Goal: Task Accomplishment & Management: Use online tool/utility

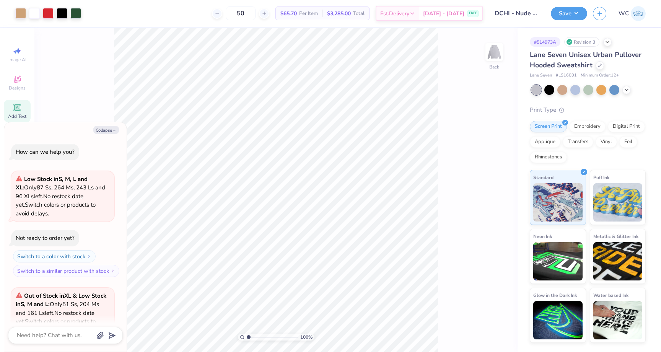
scroll to position [1010, 0]
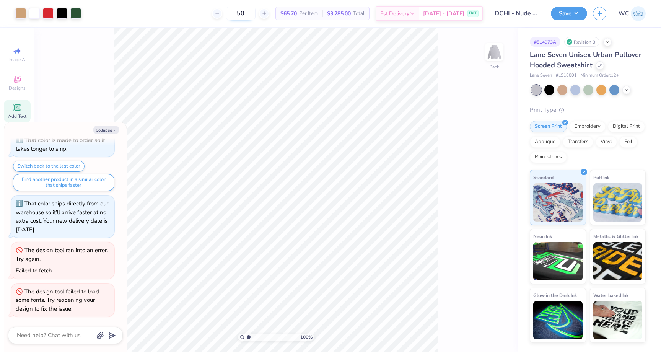
click at [252, 12] on input "50" at bounding box center [241, 14] width 30 height 14
click at [248, 12] on input "50" at bounding box center [241, 14] width 30 height 14
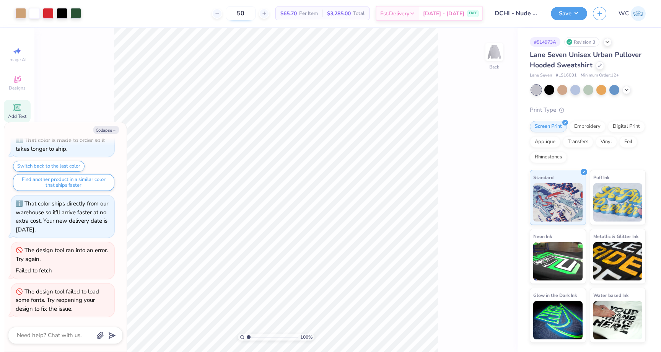
click at [248, 12] on input "50" at bounding box center [241, 14] width 30 height 14
type input "12"
type textarea "x"
click at [245, 12] on input "12" at bounding box center [241, 14] width 30 height 14
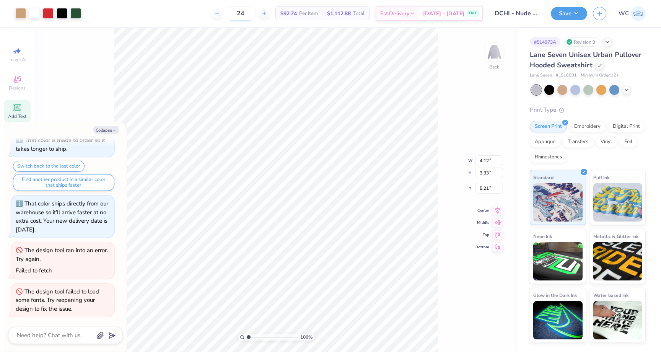
type input "24"
click at [569, 15] on button "Save" at bounding box center [569, 12] width 36 height 13
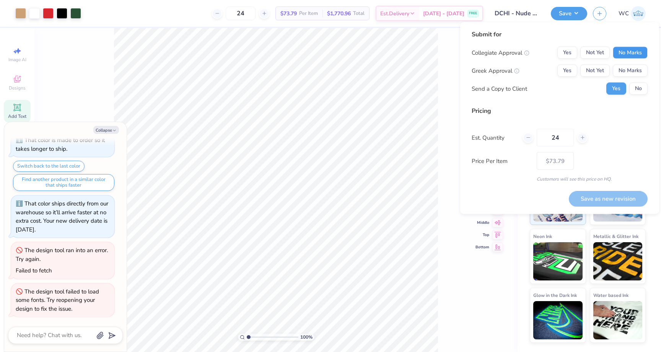
click at [628, 54] on button "No Marks" at bounding box center [630, 53] width 35 height 12
click at [567, 78] on div "Collegiate Approval Yes Not Yet No Marks Greek Approval Yes Not Yet No Marks Se…" at bounding box center [560, 71] width 176 height 48
click at [566, 72] on button "Yes" at bounding box center [568, 71] width 20 height 12
click at [640, 87] on button "No" at bounding box center [638, 89] width 18 height 12
type textarea "x"
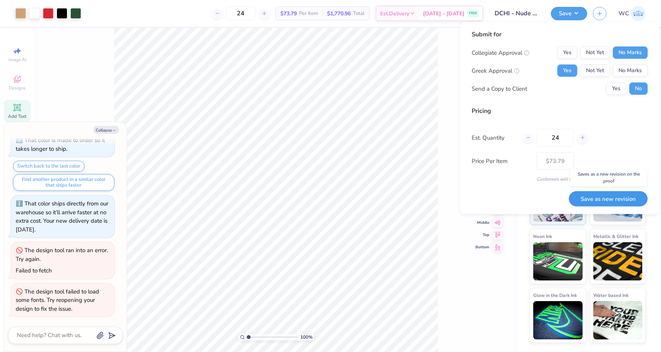
click at [608, 203] on button "Save as new revision" at bounding box center [608, 199] width 79 height 16
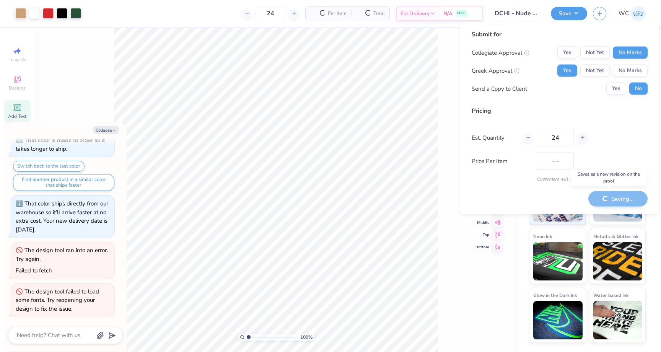
type input "$73.79"
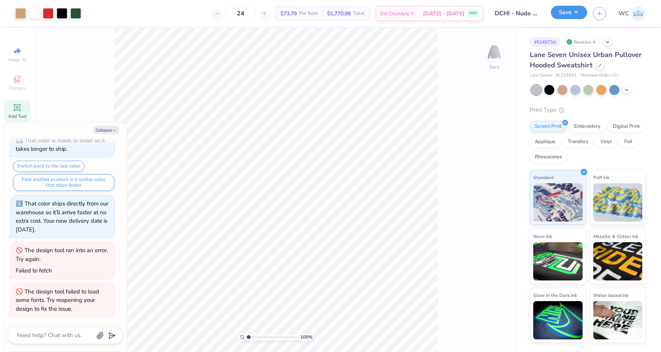
click at [560, 12] on button "Save" at bounding box center [569, 12] width 36 height 13
type textarea "x"
type input "3.52"
type input "2.84"
type textarea "x"
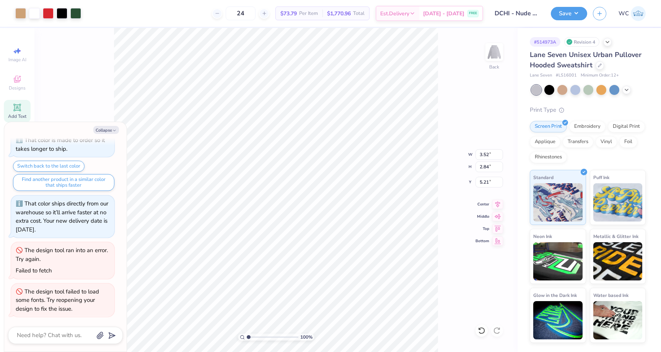
type input "5.03"
click at [554, 15] on button "Save" at bounding box center [569, 12] width 36 height 13
type textarea "x"
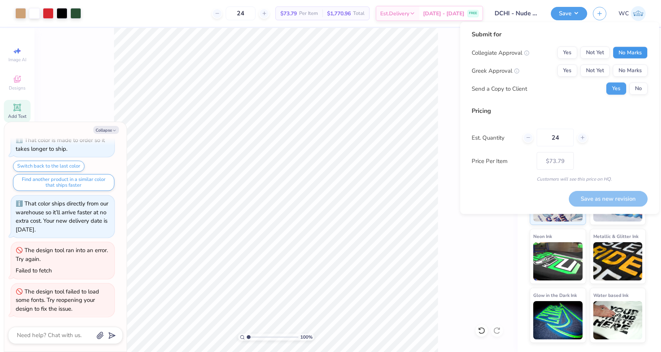
click at [632, 54] on button "No Marks" at bounding box center [630, 53] width 35 height 12
click at [571, 72] on button "Yes" at bounding box center [568, 71] width 20 height 12
click at [595, 199] on button "Save as new revision" at bounding box center [608, 199] width 79 height 16
type input "$73.79"
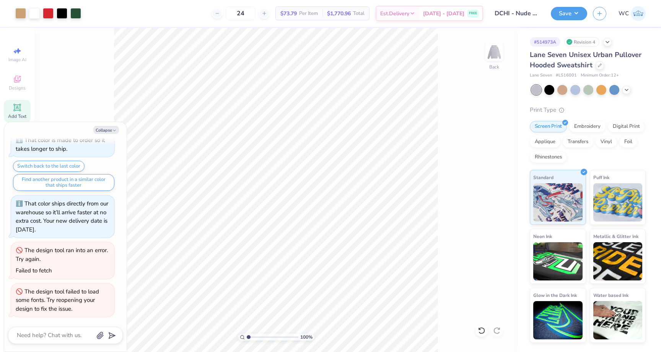
type textarea "x"
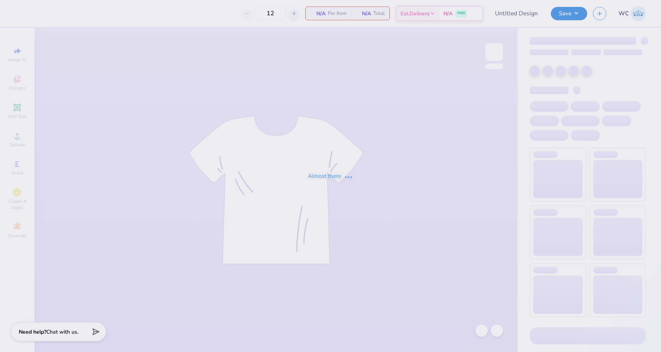
type input "DCHI - Nude Project Mockup"
type input "50"
